Goal: Contribute content: Add original content to the website for others to see

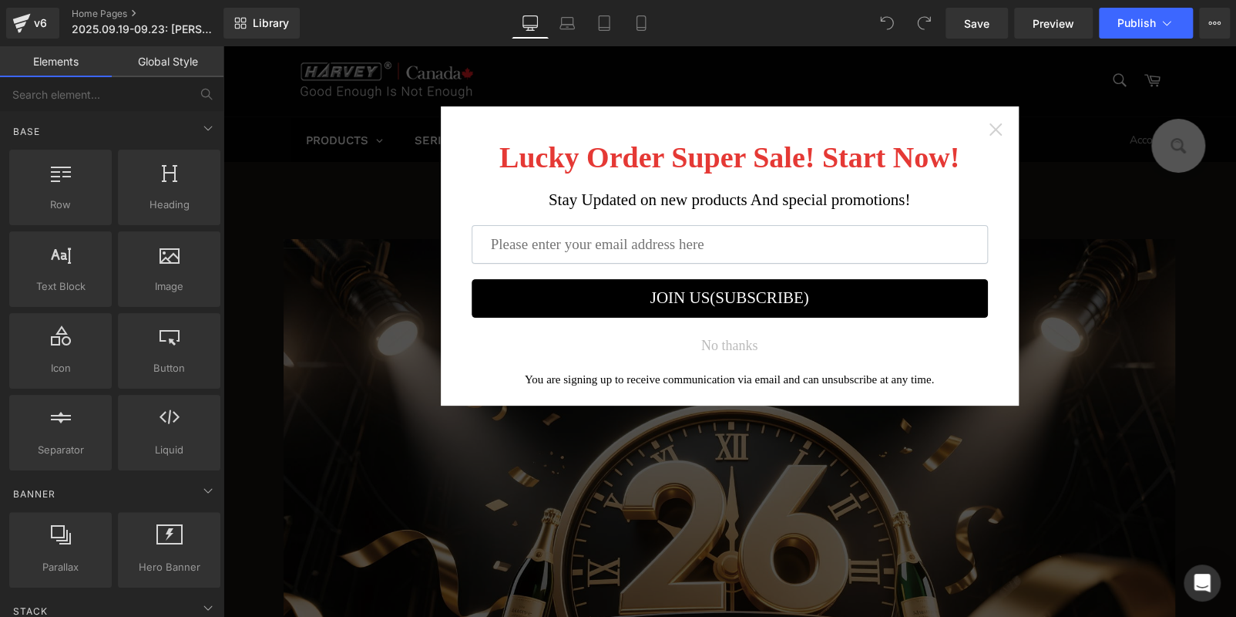
click at [989, 132] on icon "Close widget" at bounding box center [995, 129] width 12 height 12
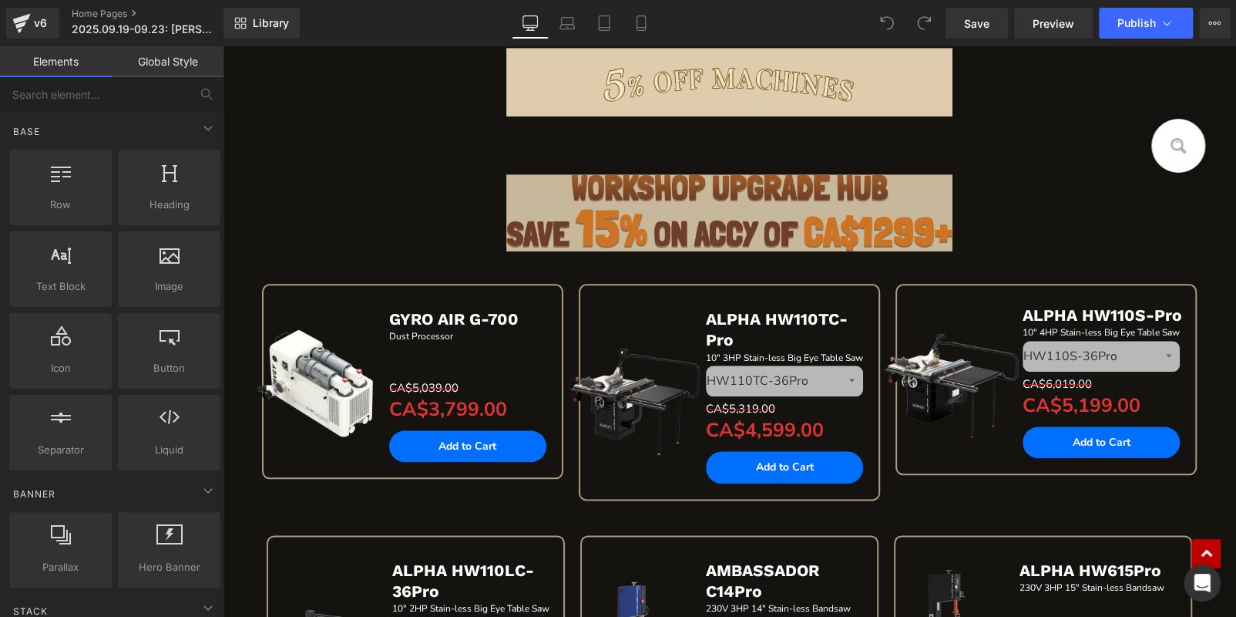
scroll to position [540, 0]
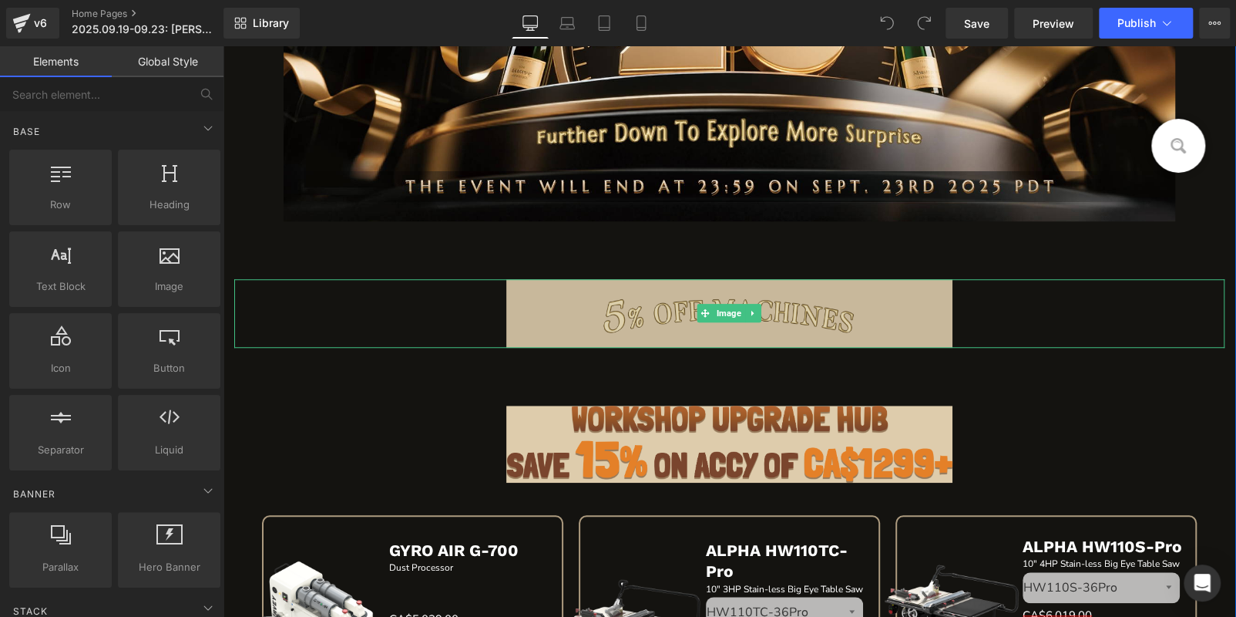
click at [767, 310] on img at bounding box center [728, 313] width 445 height 69
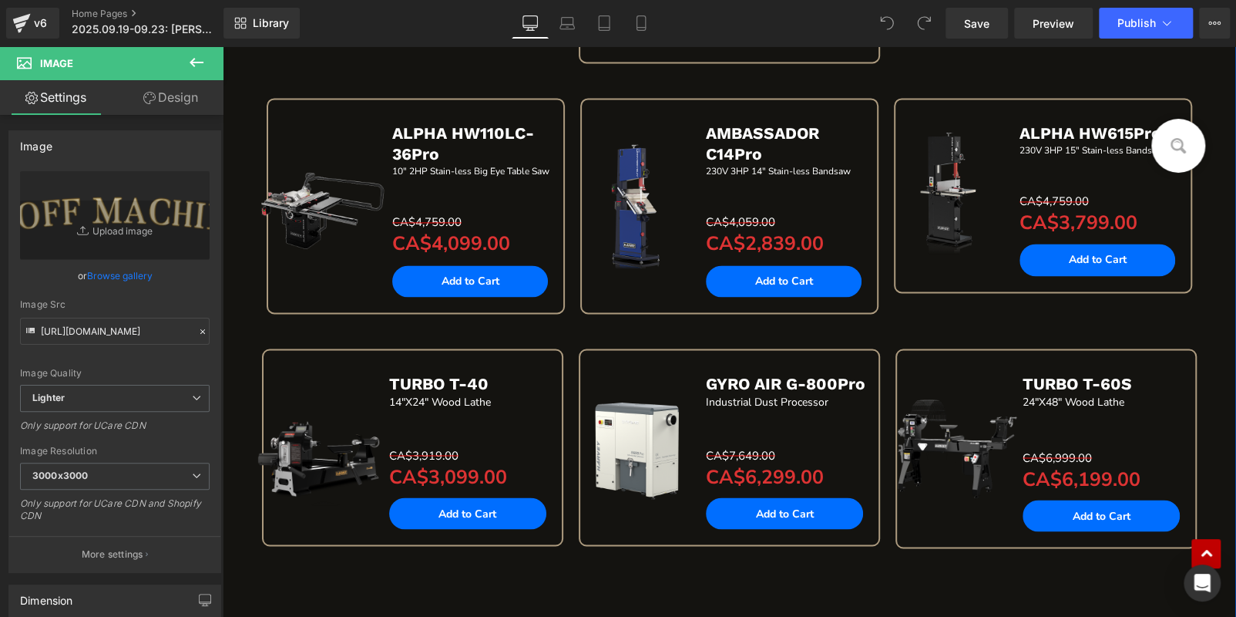
scroll to position [693, 0]
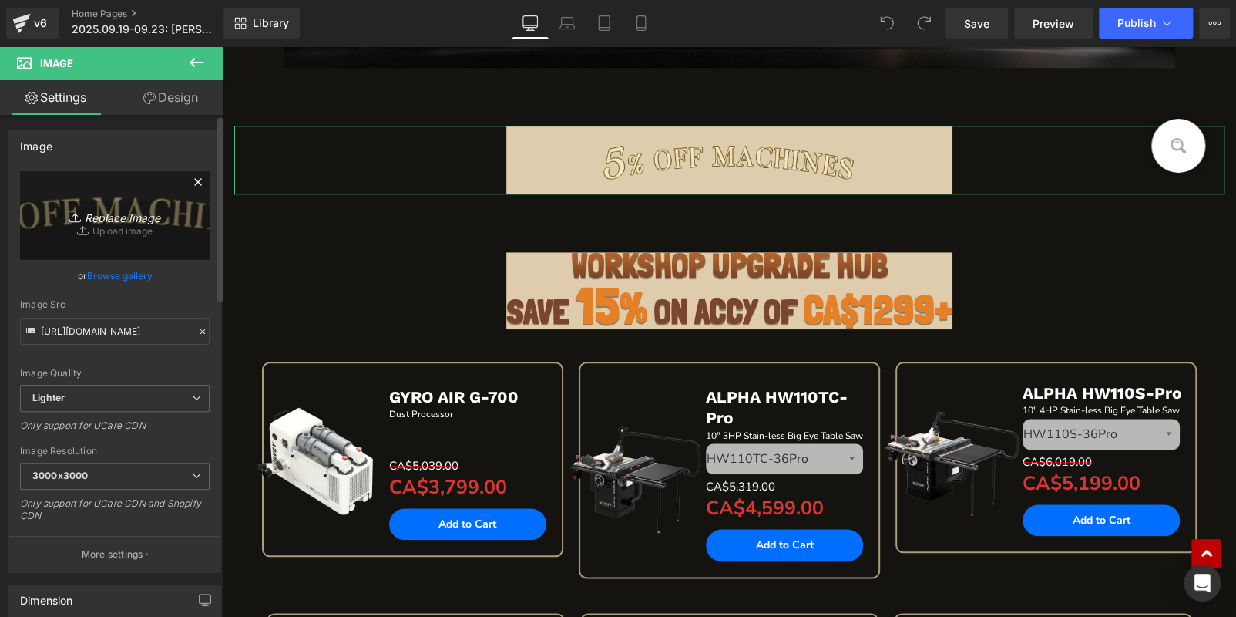
click at [117, 189] on link "Replace Image" at bounding box center [115, 215] width 190 height 89
type input "C:\fakepath\标题_04.png"
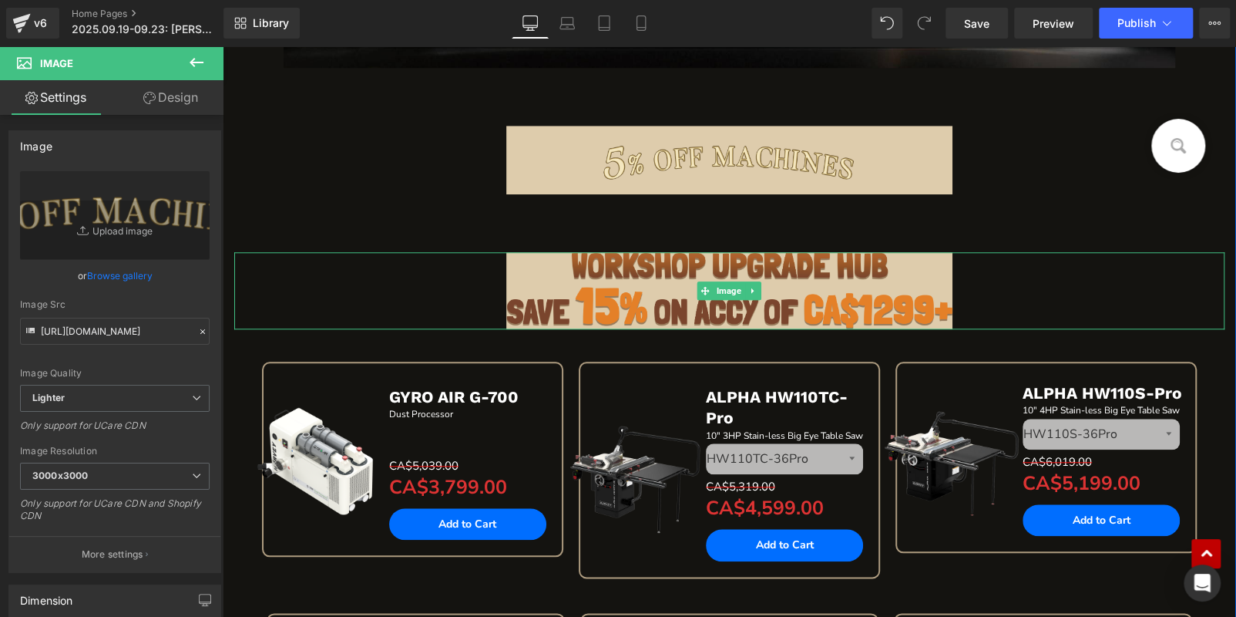
drag, startPoint x: 745, startPoint y: 288, endPoint x: 758, endPoint y: 286, distance: 14.1
click at [749, 287] on icon at bounding box center [753, 290] width 8 height 9
click at [761, 286] on link at bounding box center [761, 290] width 16 height 18
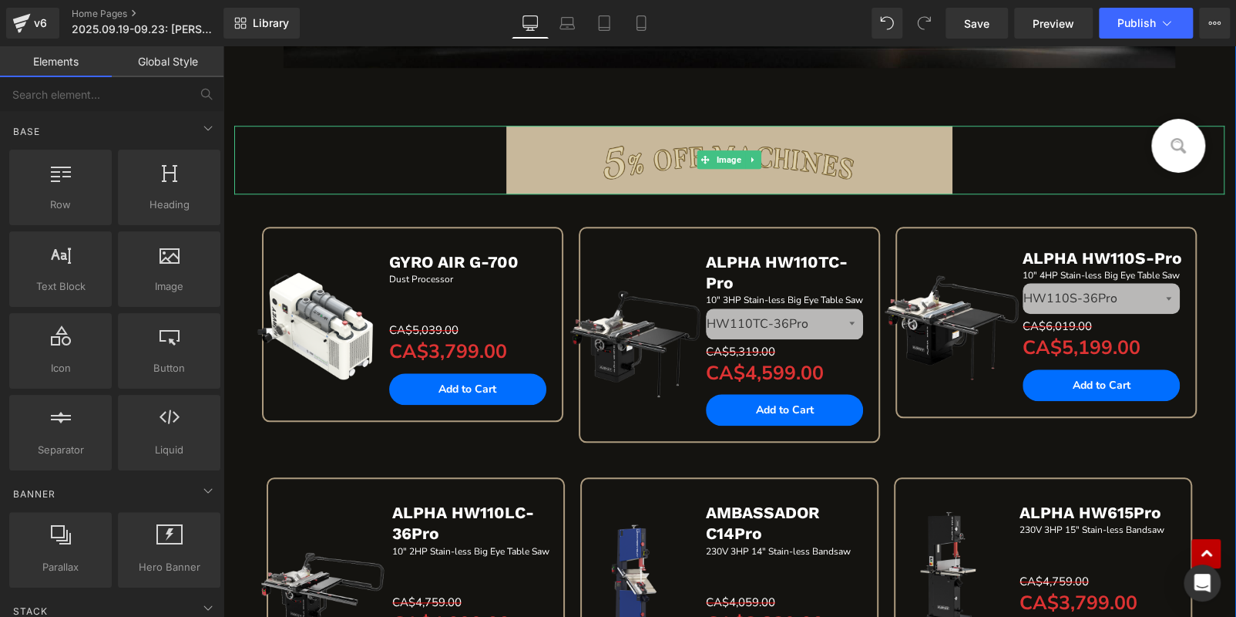
click at [570, 152] on img at bounding box center [728, 160] width 445 height 69
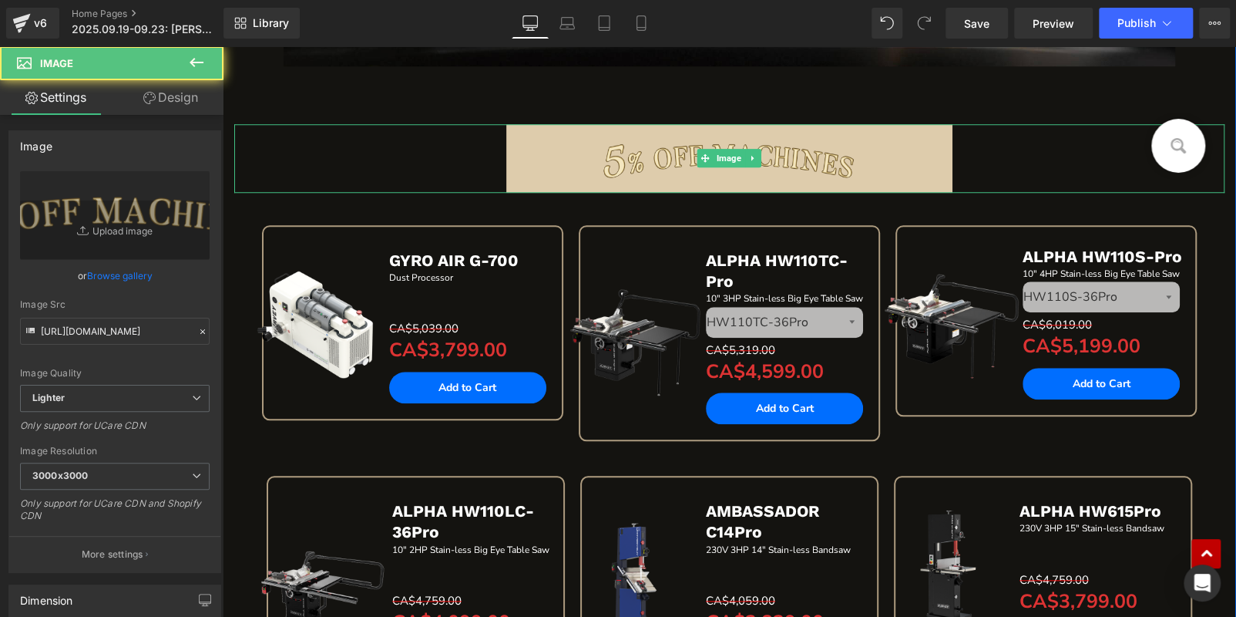
scroll to position [691, 0]
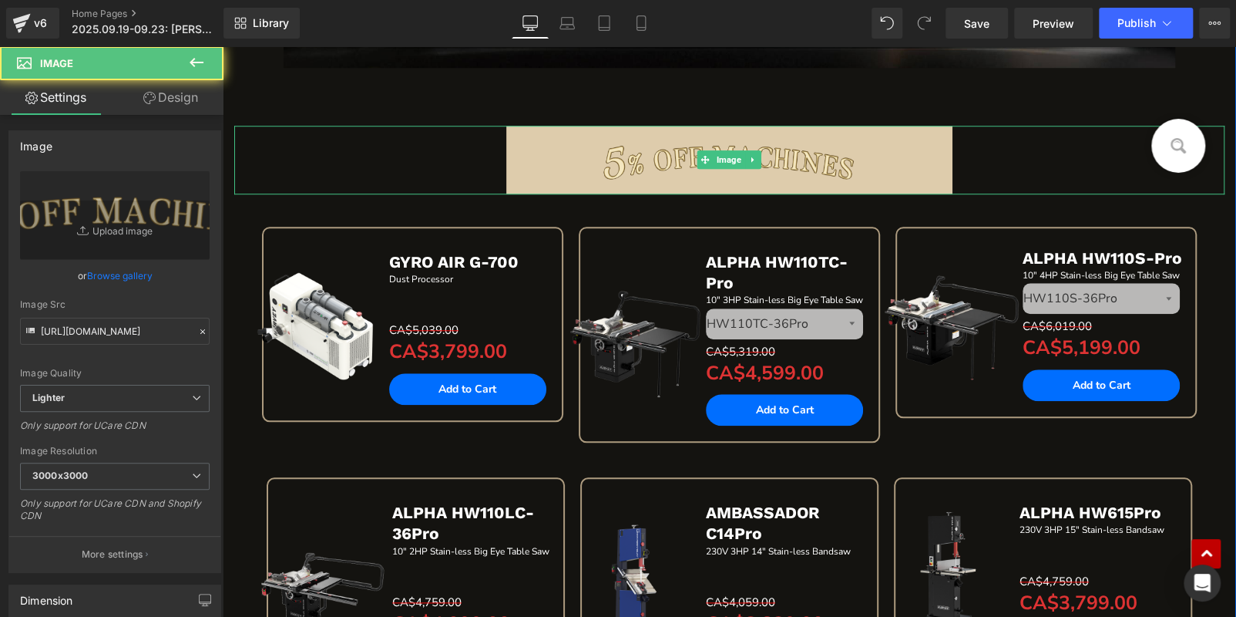
click at [382, 173] on div at bounding box center [729, 160] width 990 height 69
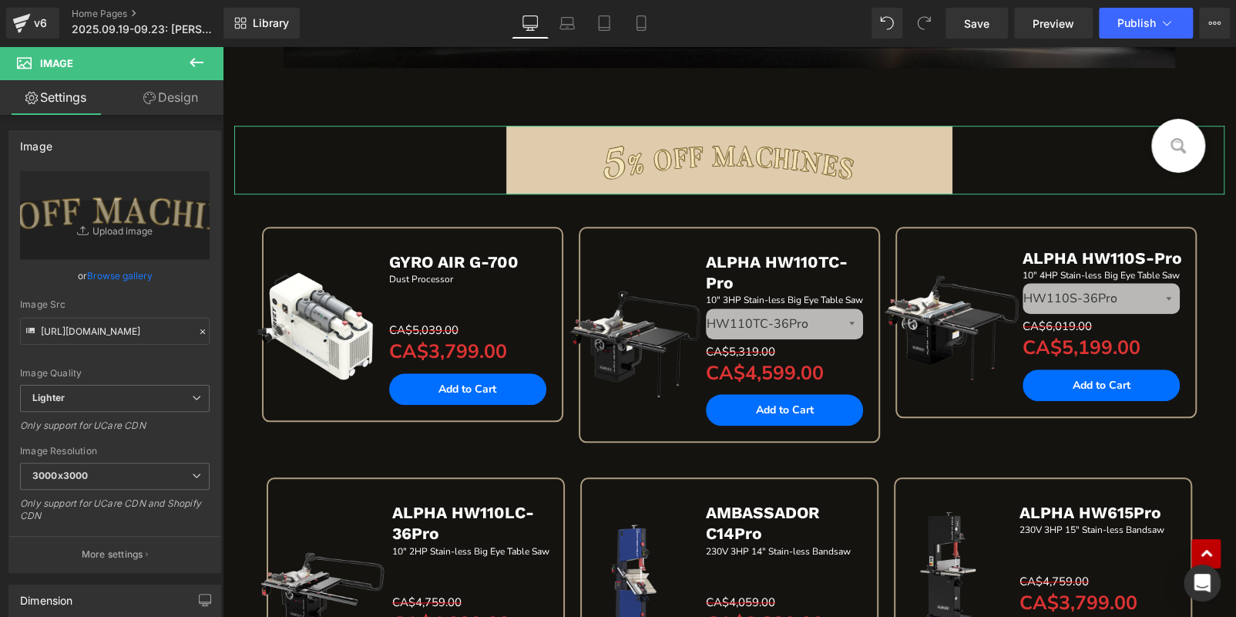
click at [158, 88] on link "Design" at bounding box center [171, 97] width 112 height 35
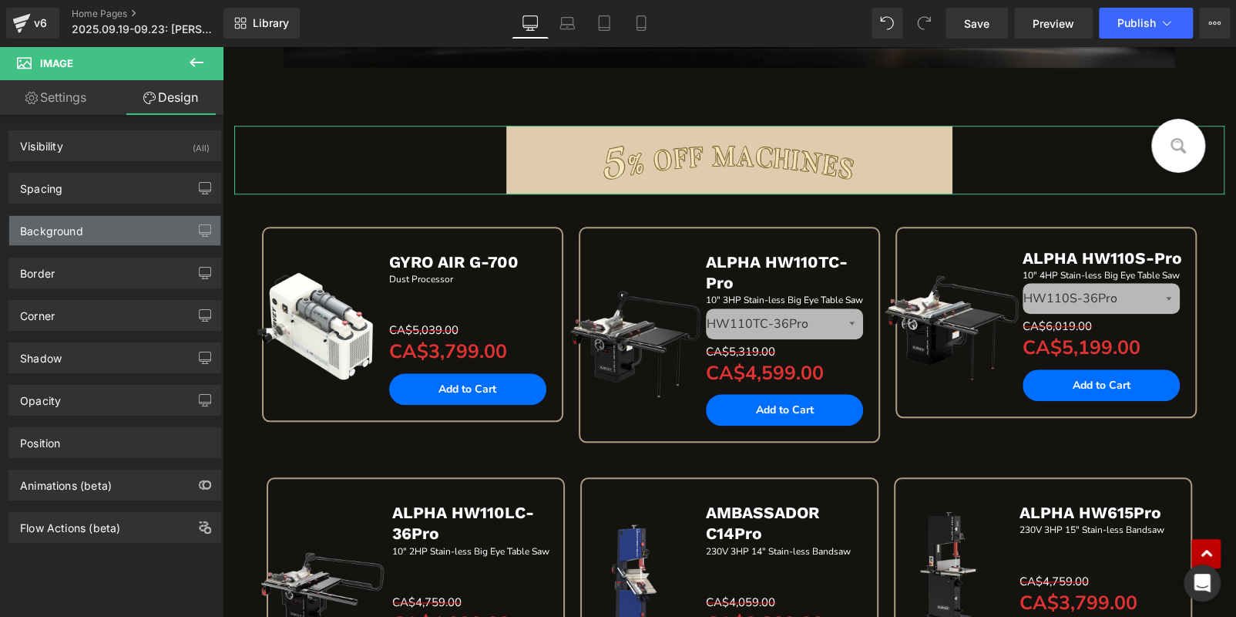
click at [86, 232] on div "Background" at bounding box center [114, 230] width 211 height 29
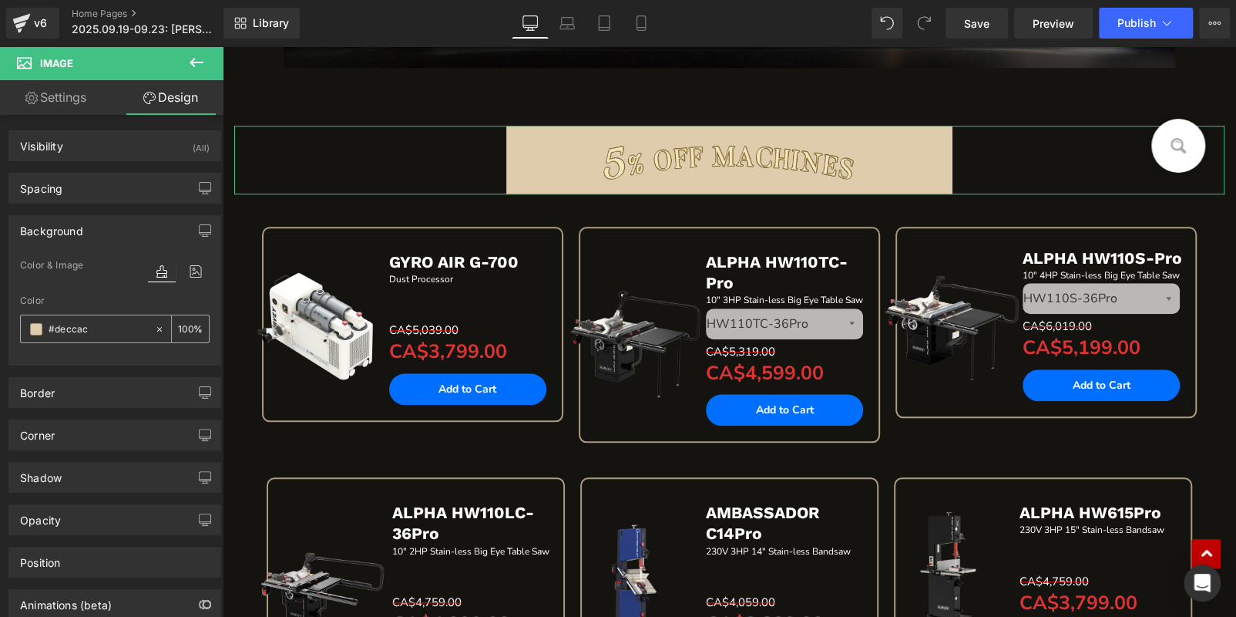
click at [98, 324] on input "text" at bounding box center [98, 329] width 99 height 17
click at [157, 326] on icon at bounding box center [159, 328] width 5 height 5
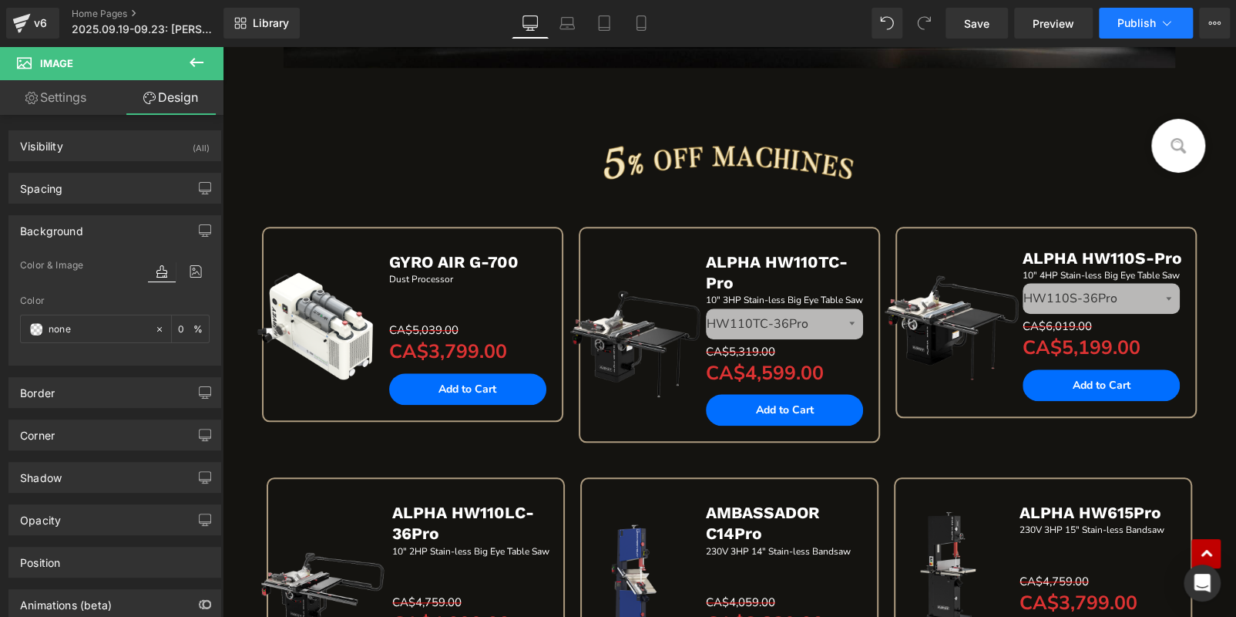
click at [1133, 22] on span "Publish" at bounding box center [1137, 23] width 39 height 12
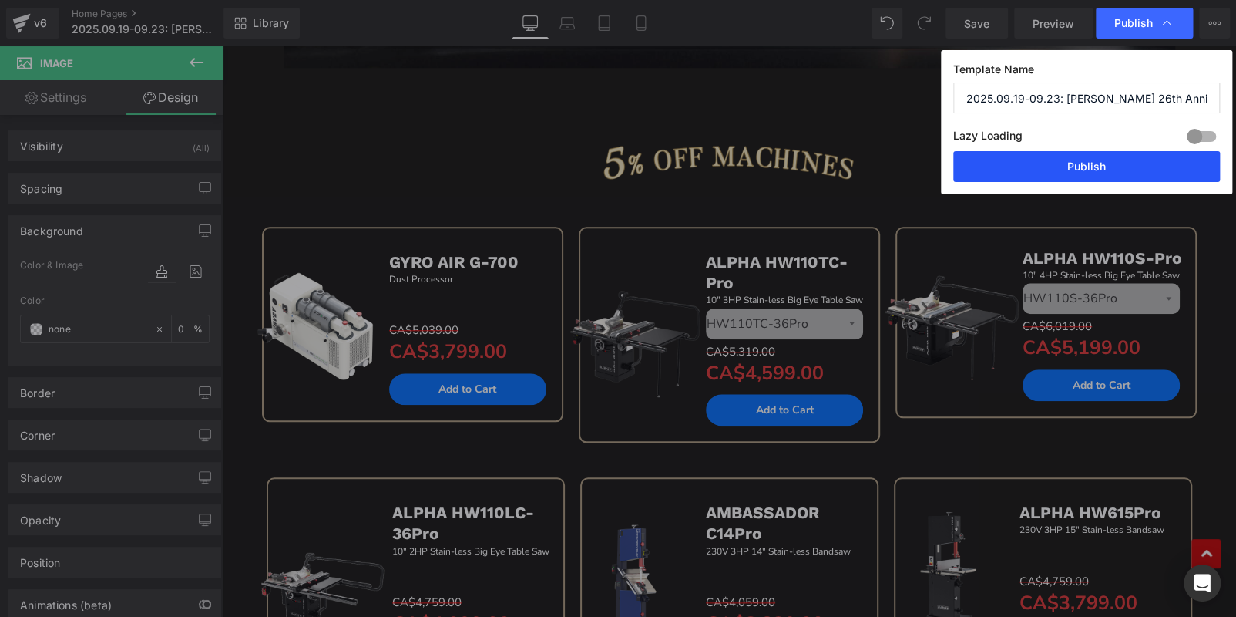
drag, startPoint x: 1114, startPoint y: 175, endPoint x: 379, endPoint y: 43, distance: 747.0
click at [1114, 175] on button "Publish" at bounding box center [1086, 166] width 267 height 31
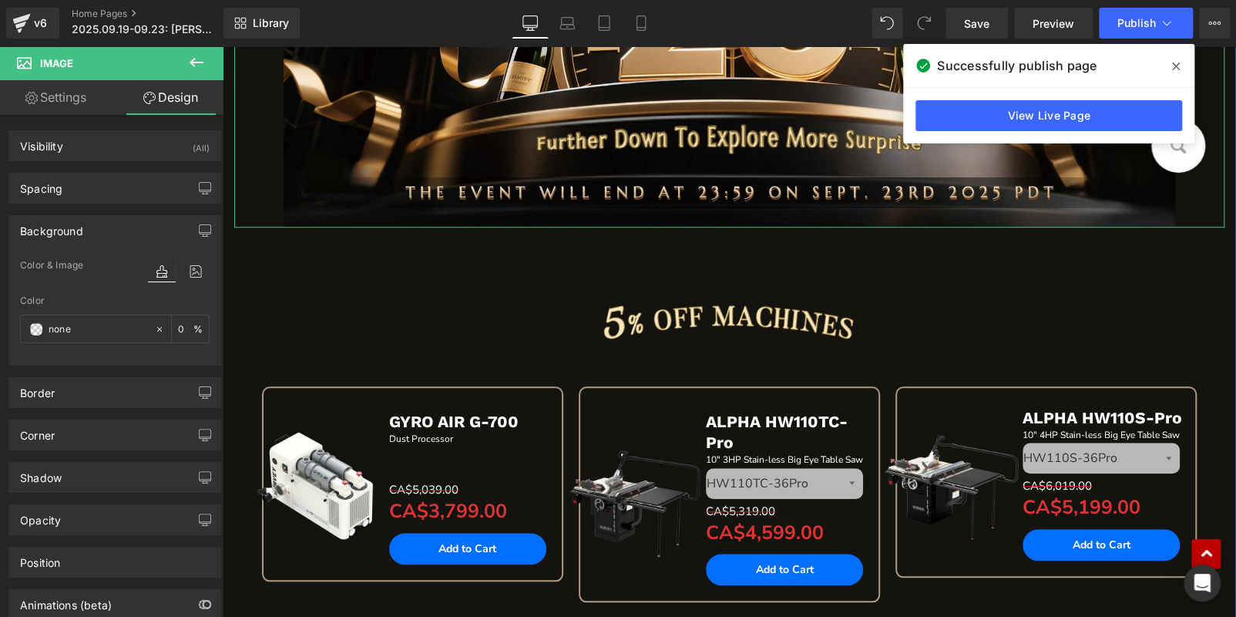
scroll to position [614, 0]
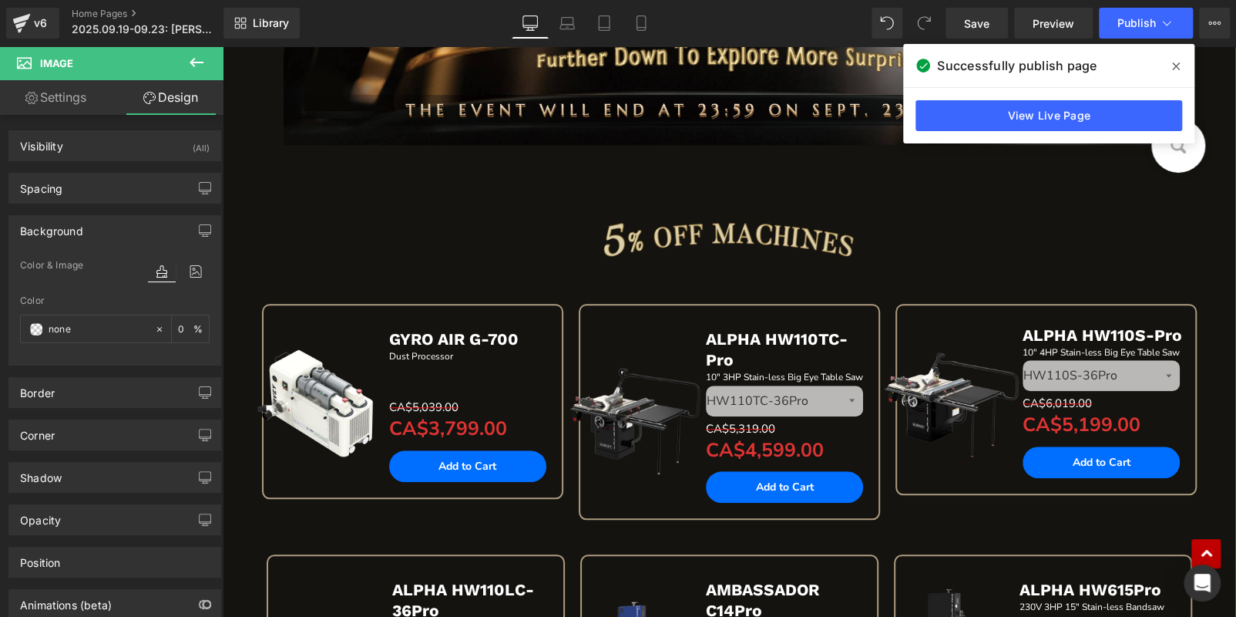
click at [665, 240] on img at bounding box center [728, 237] width 445 height 69
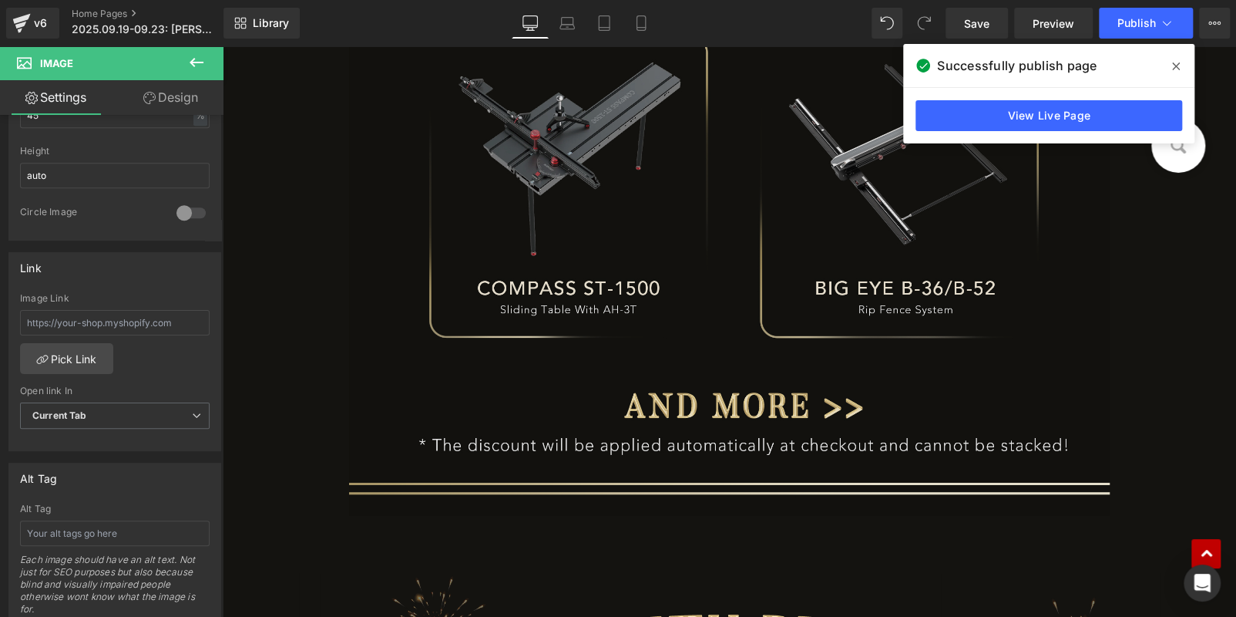
scroll to position [2002, 0]
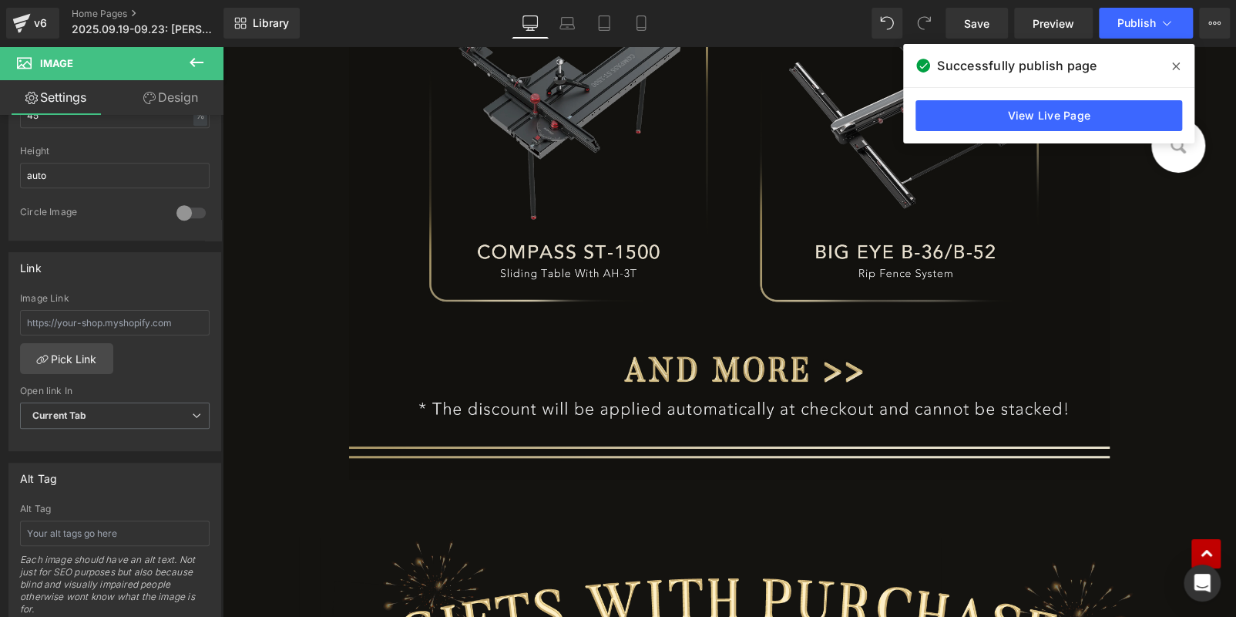
click at [560, 290] on img at bounding box center [729, 207] width 760 height 544
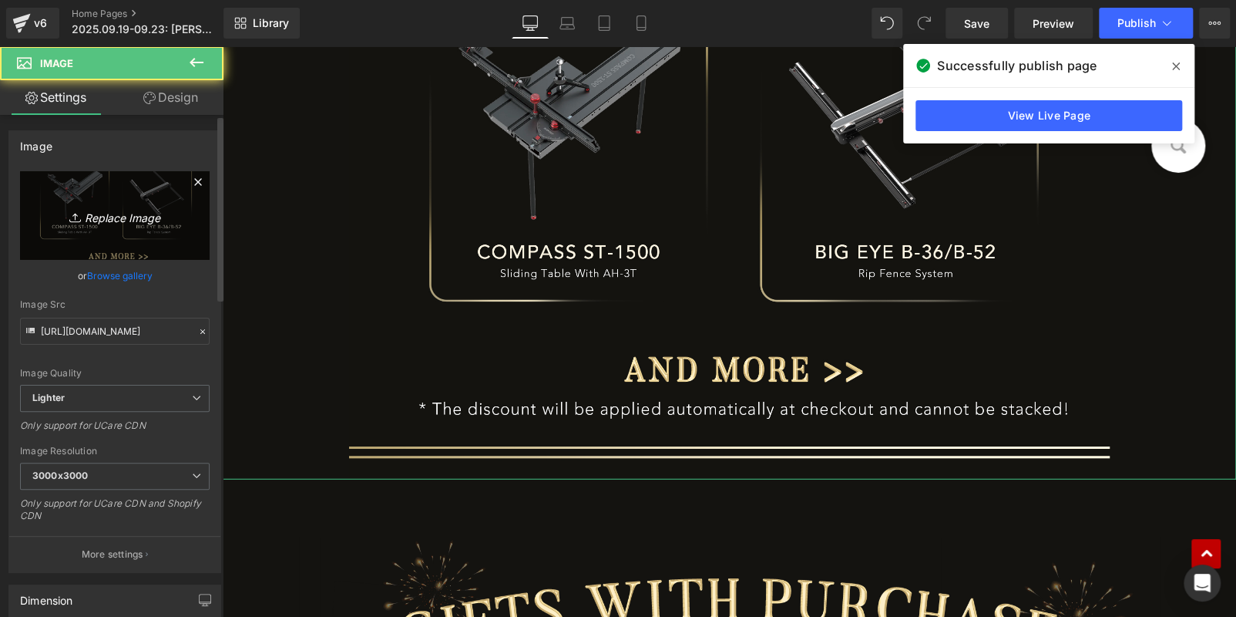
click at [109, 204] on link "Replace Image" at bounding box center [115, 215] width 190 height 89
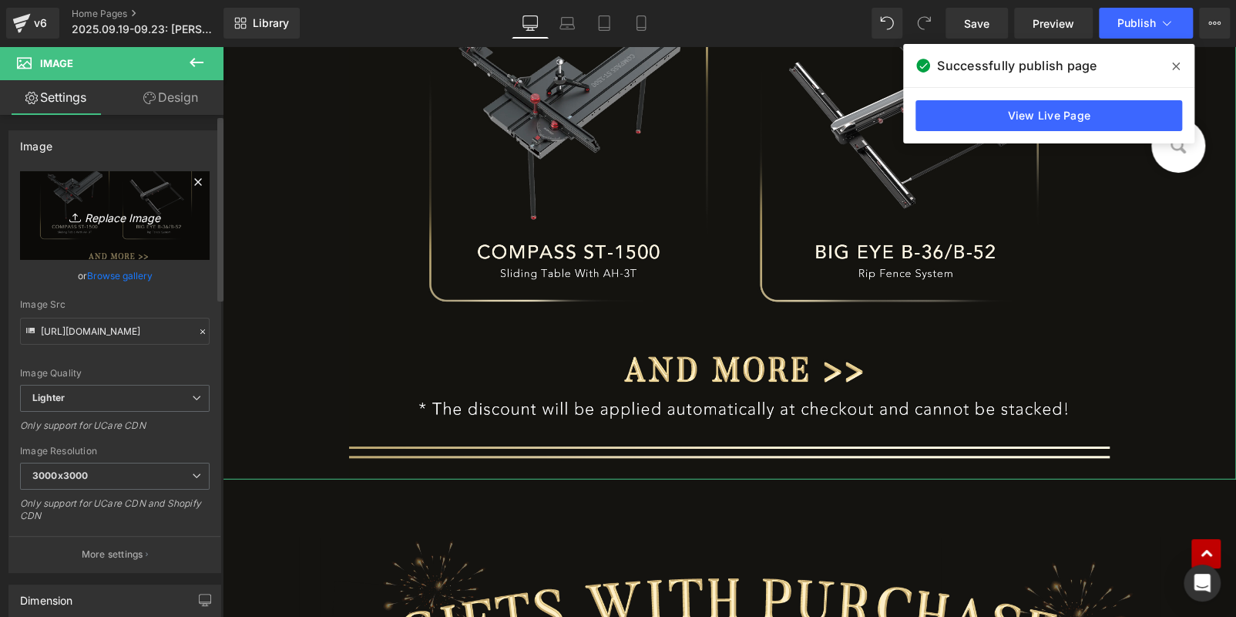
type input "C:\fakepath\edm_07.jpg"
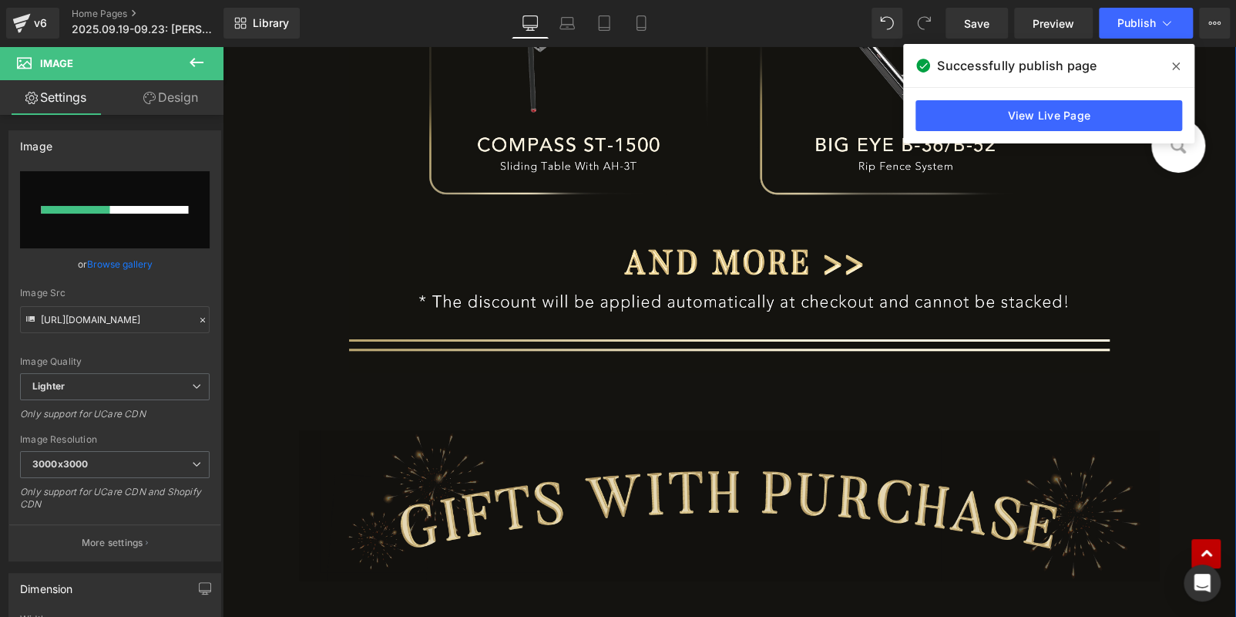
scroll to position [2233, 0]
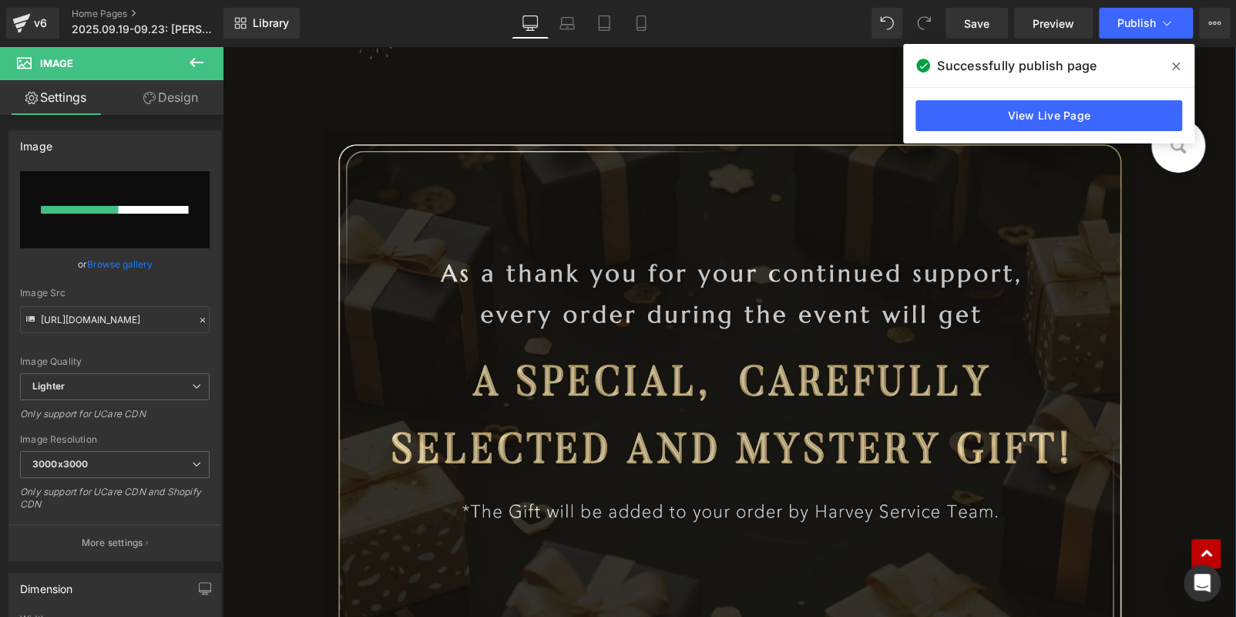
click at [657, 352] on img at bounding box center [729, 398] width 811 height 539
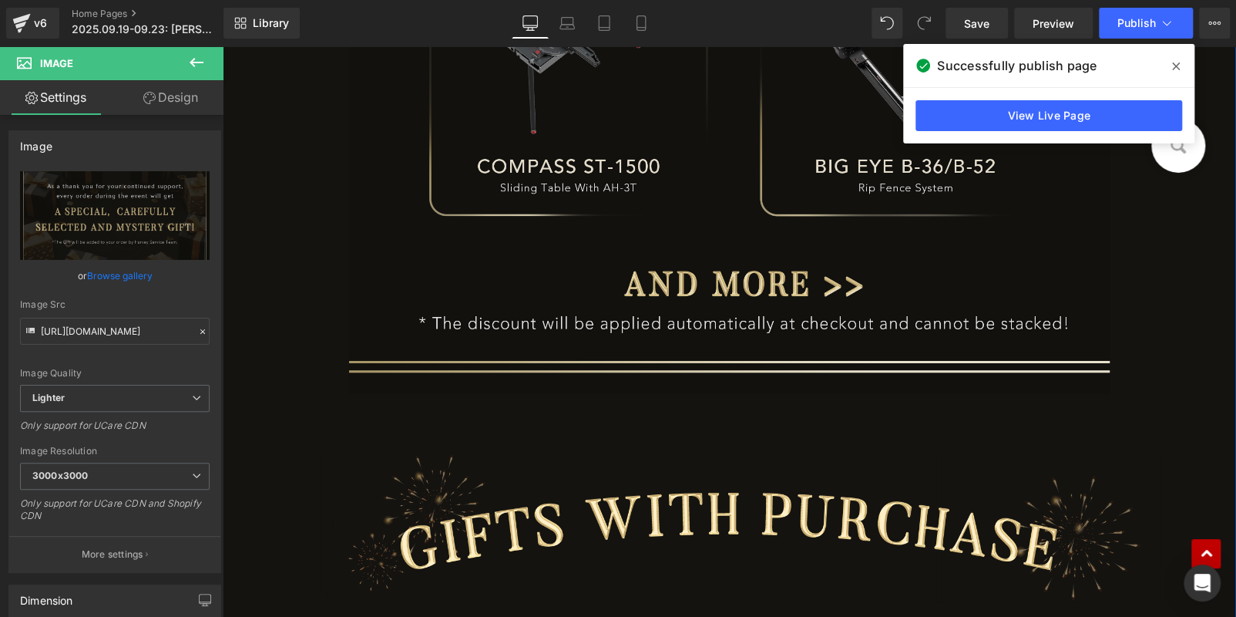
scroll to position [2002, 0]
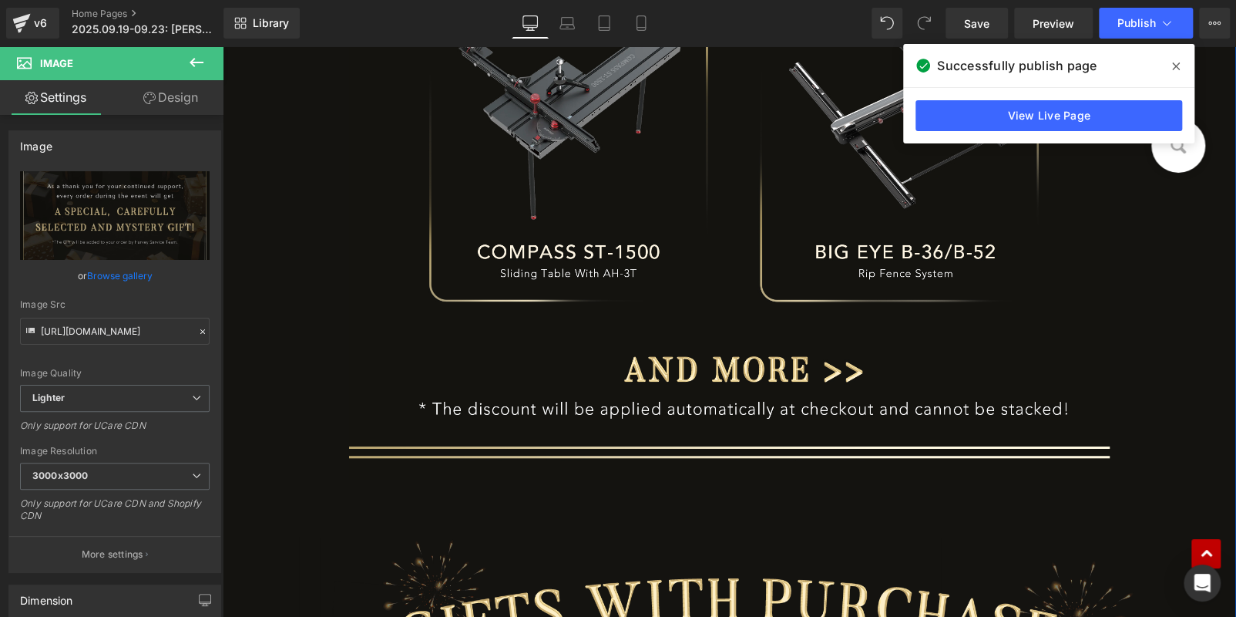
drag, startPoint x: 538, startPoint y: 241, endPoint x: 297, endPoint y: 227, distance: 241.6
click at [537, 241] on img at bounding box center [729, 207] width 760 height 544
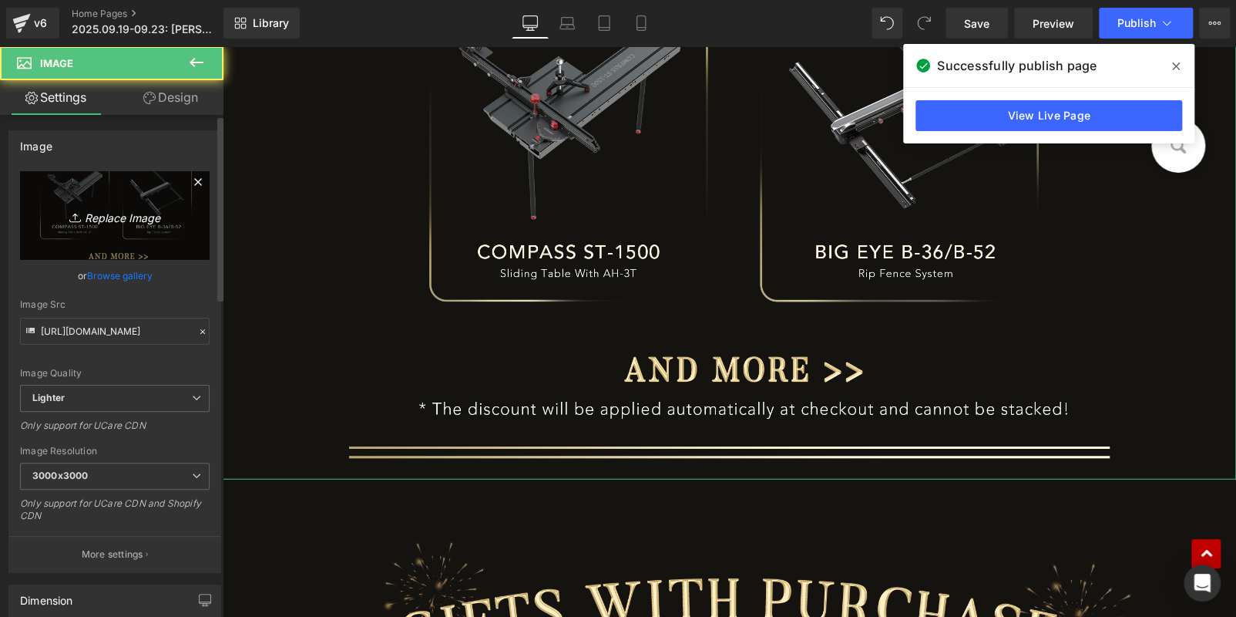
click at [136, 217] on icon "Replace Image" at bounding box center [114, 215] width 123 height 19
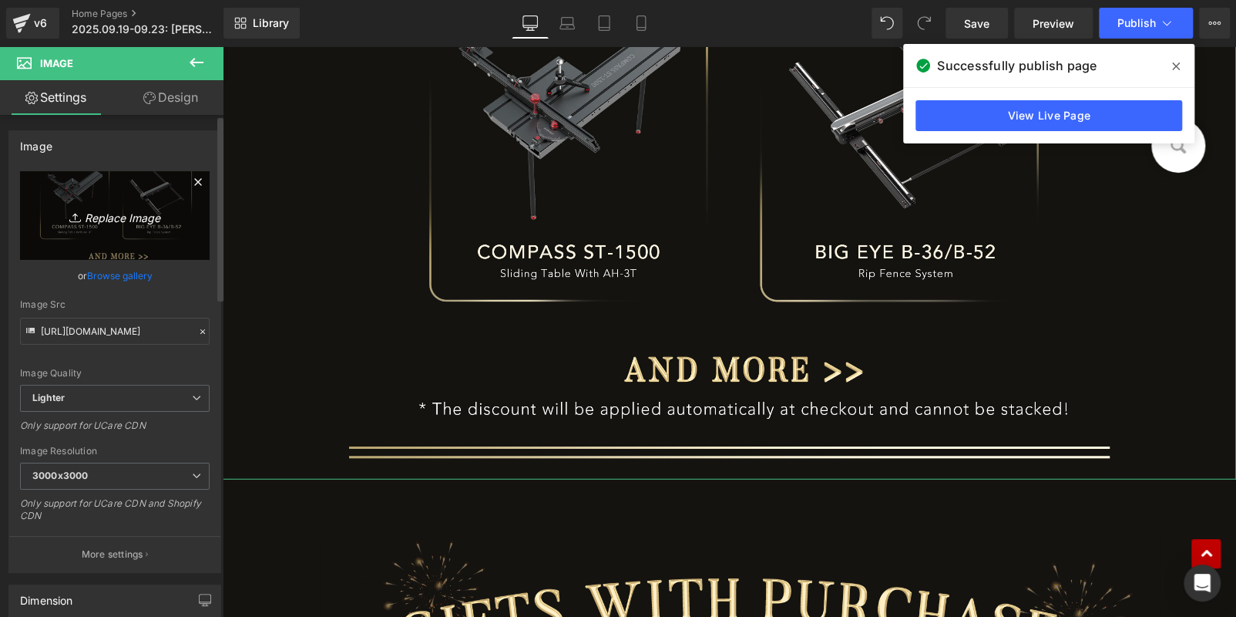
type input "C:\fakepath\edm_06.jpg"
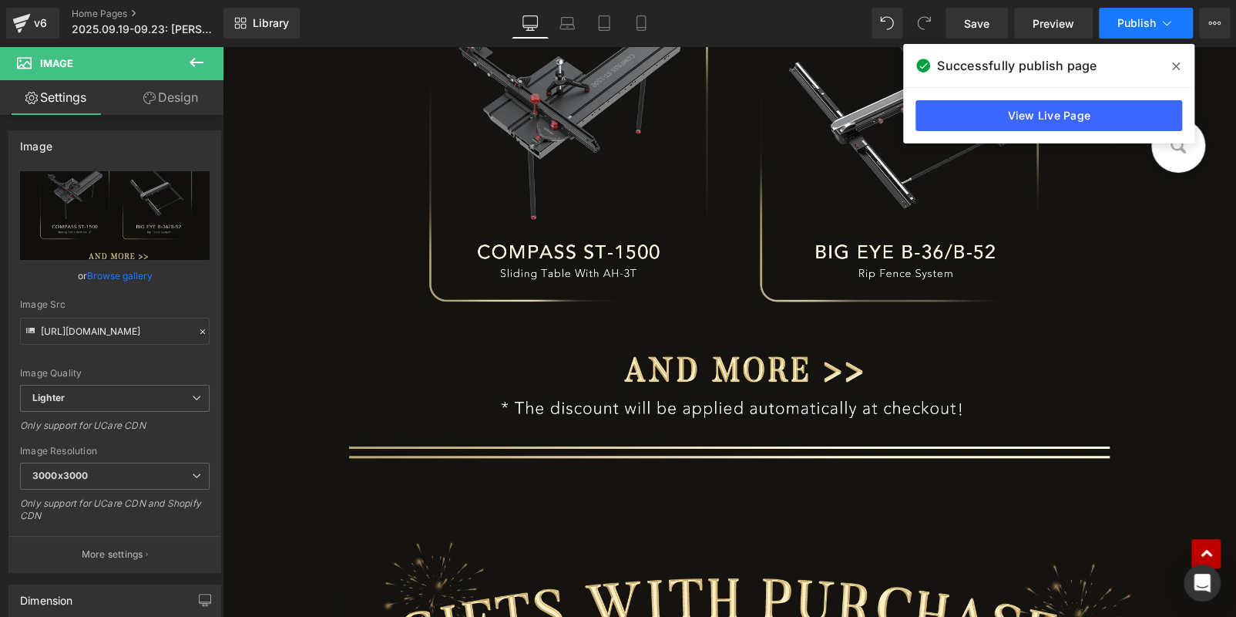
click at [1120, 15] on button "Publish" at bounding box center [1146, 23] width 94 height 31
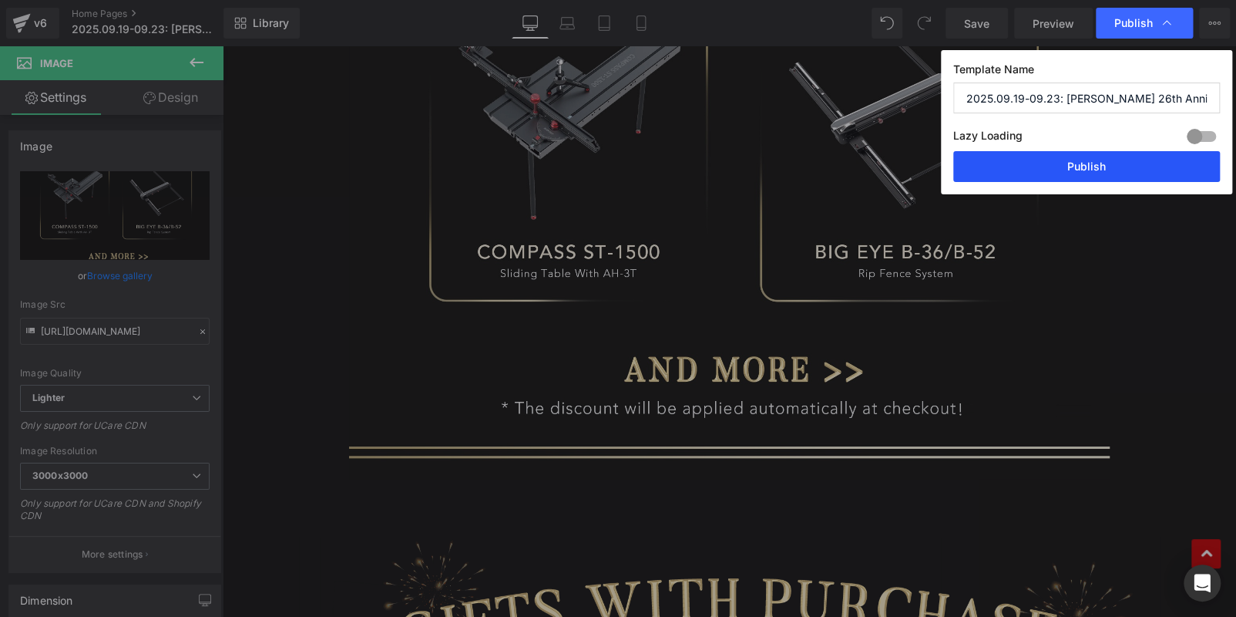
click at [1142, 158] on button "Publish" at bounding box center [1086, 166] width 267 height 31
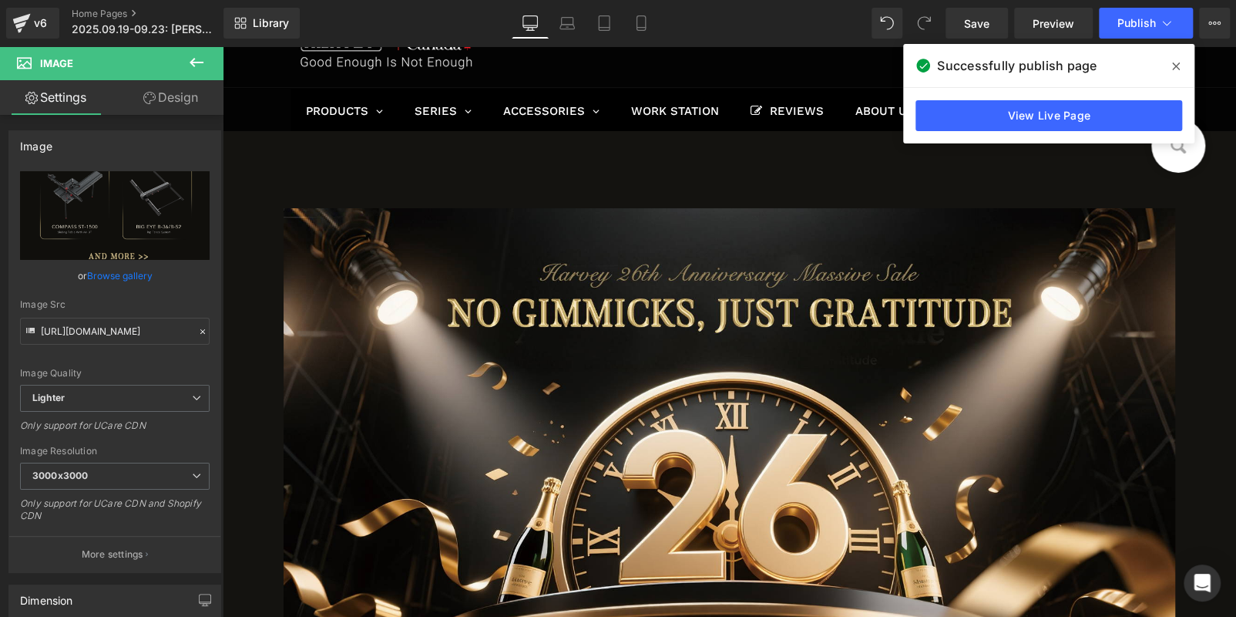
scroll to position [0, 0]
